Goal: Task Accomplishment & Management: Manage account settings

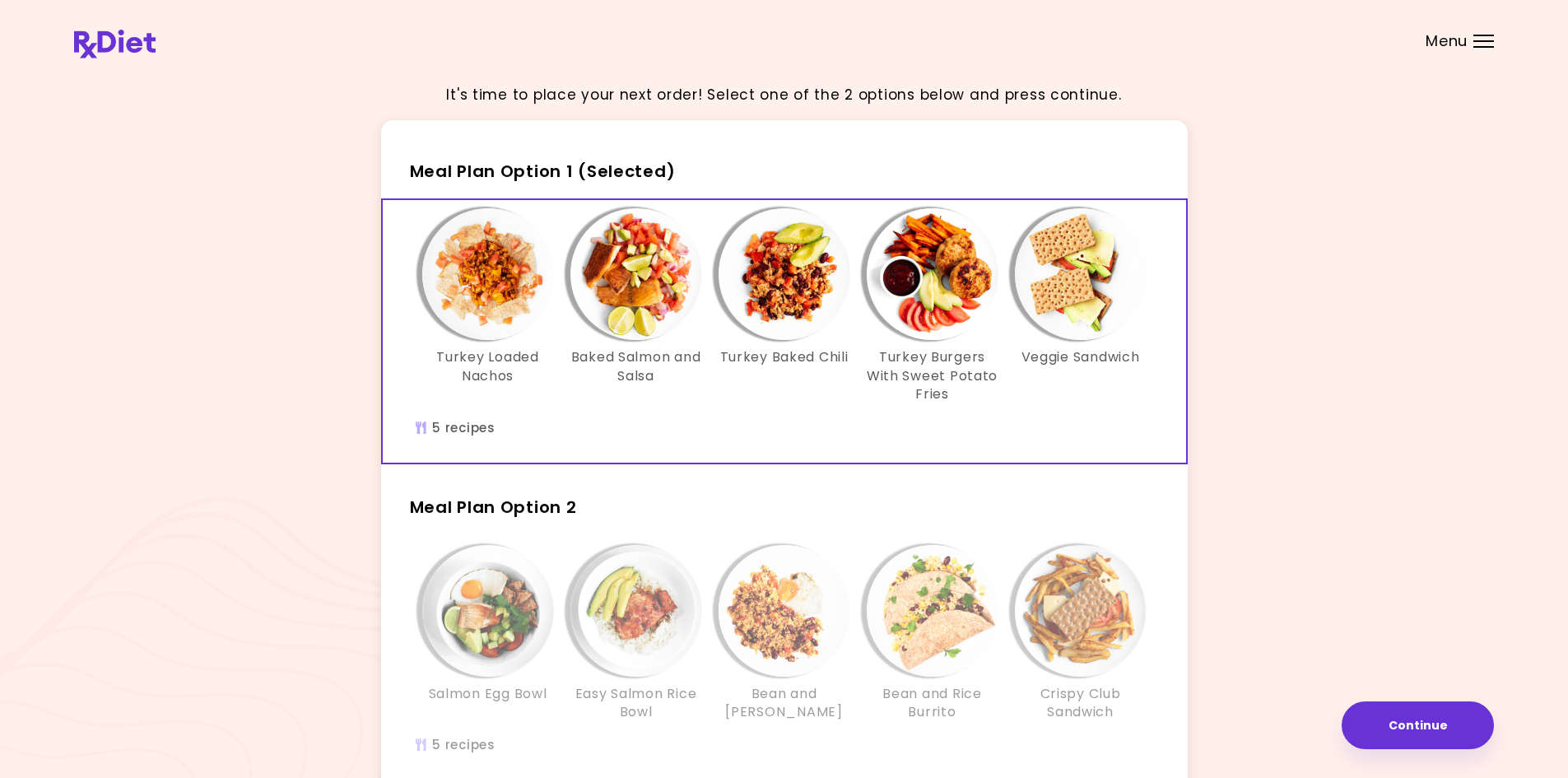
click at [1440, 51] on header at bounding box center [784, 33] width 1568 height 66
click at [1449, 28] on header at bounding box center [784, 33] width 1568 height 66
click at [1450, 42] on span "Menu" at bounding box center [1446, 42] width 42 height 15
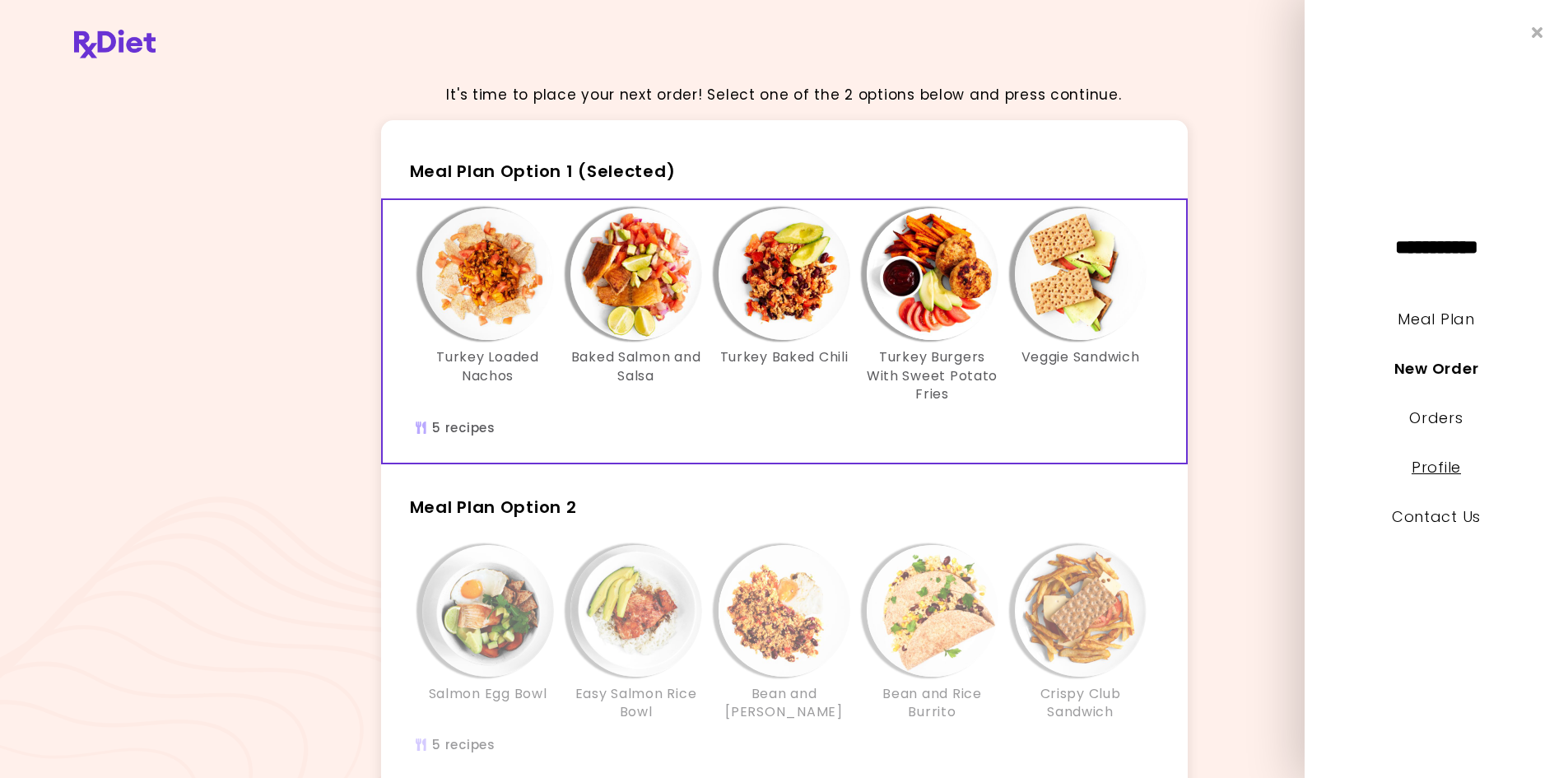
click at [1457, 466] on link "Profile" at bounding box center [1437, 467] width 49 height 21
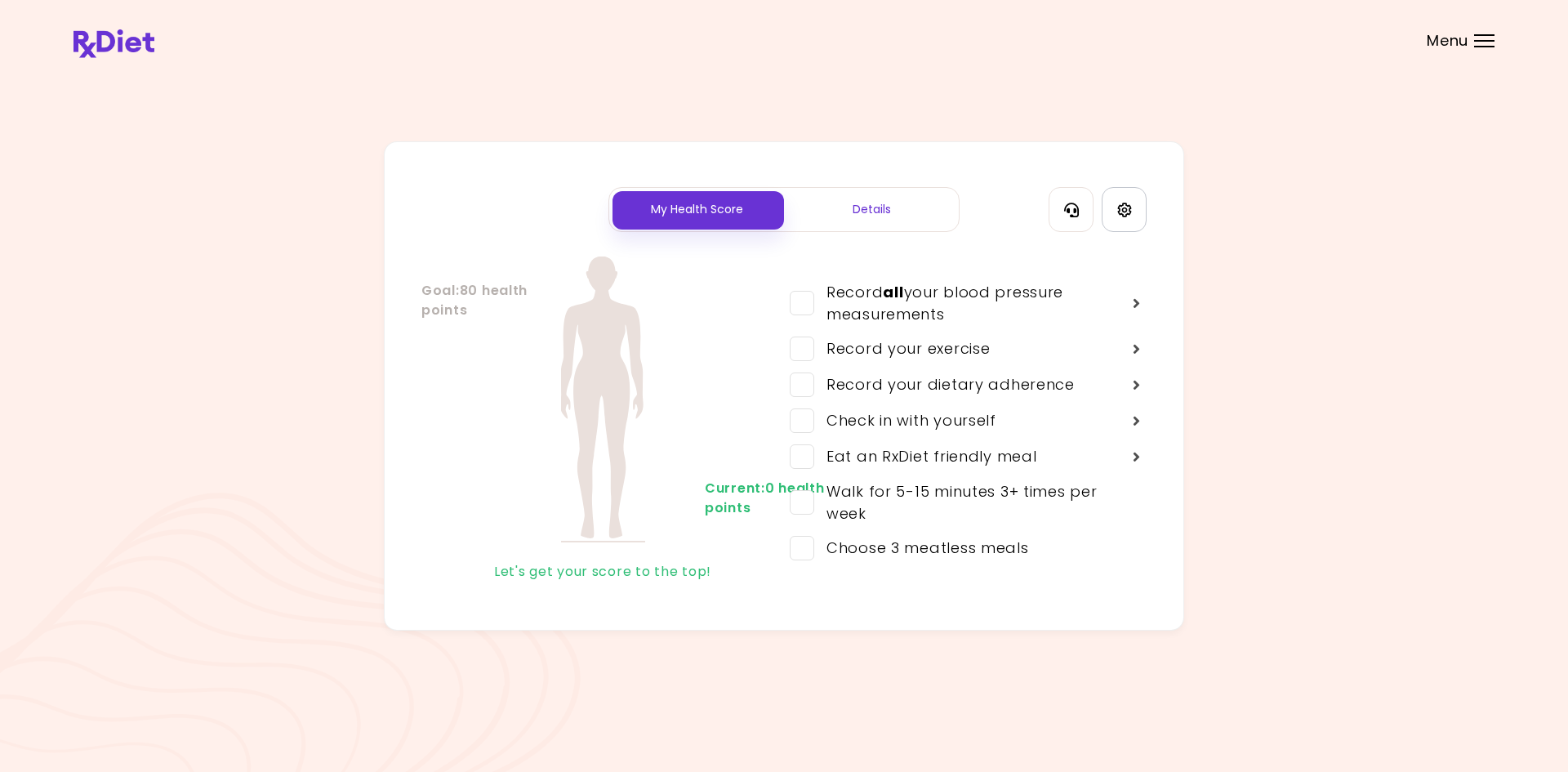
click at [1127, 208] on icon "Settings" at bounding box center [1125, 210] width 15 height 15
click at [1477, 445] on div "My Health Score Details Goal : 80 health points Current : 0 health points Let's…" at bounding box center [784, 386] width 1421 height 489
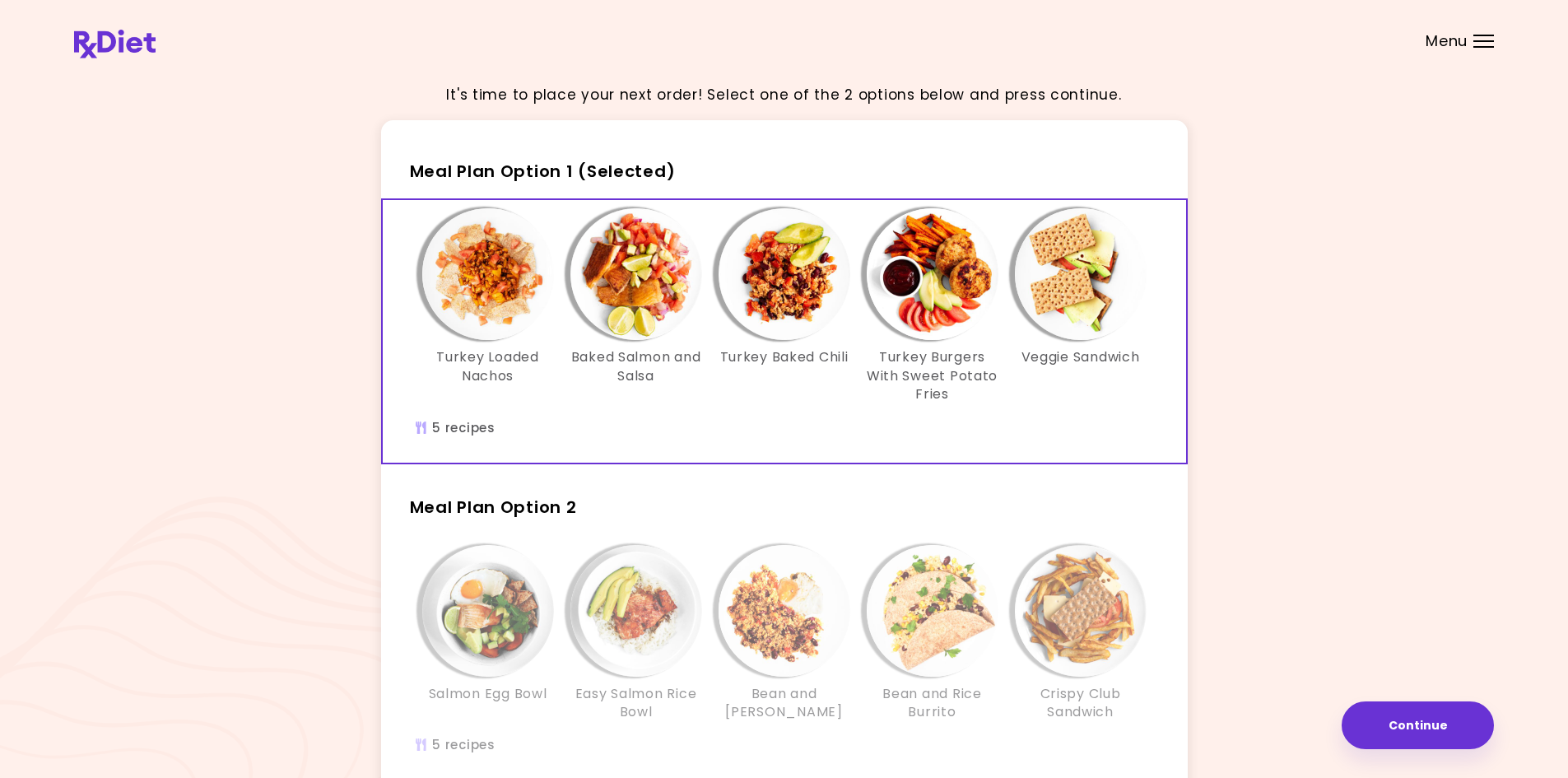
click at [1303, 296] on div "It's time to place your next order! Select one of the 2 options below and press…" at bounding box center [783, 481] width 1420 height 821
